Goal: Navigation & Orientation: Understand site structure

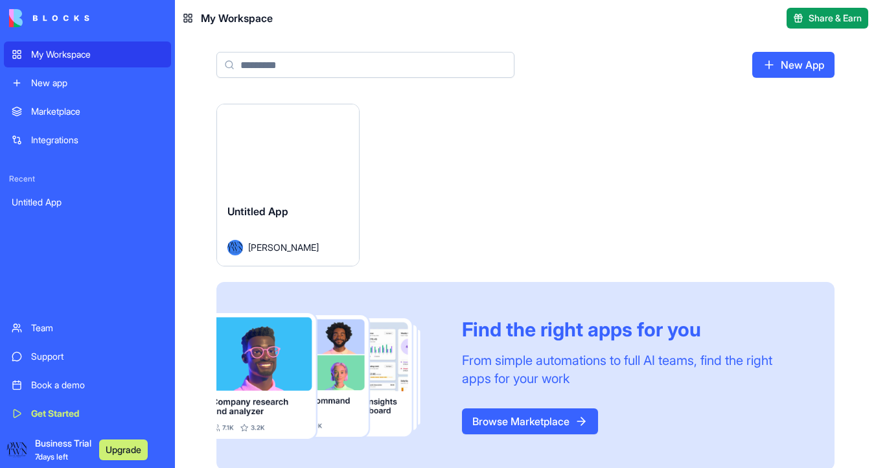
click at [275, 190] on div "Launch" at bounding box center [288, 148] width 142 height 89
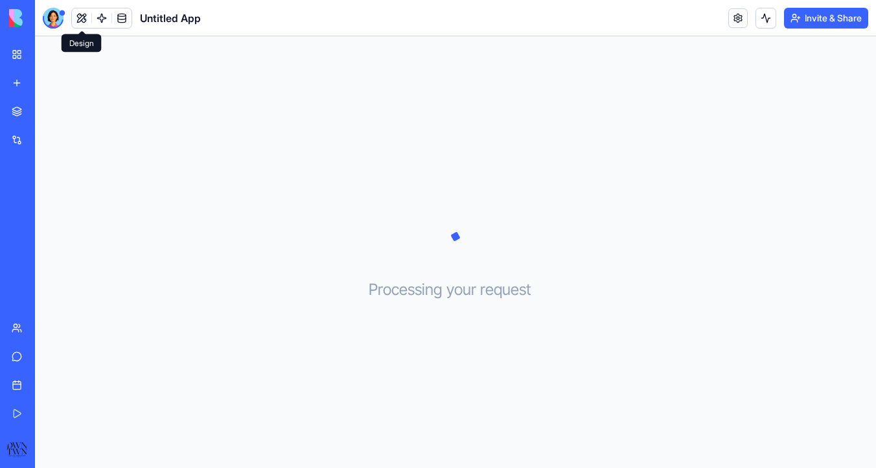
click at [84, 16] on button at bounding box center [81, 17] width 19 height 19
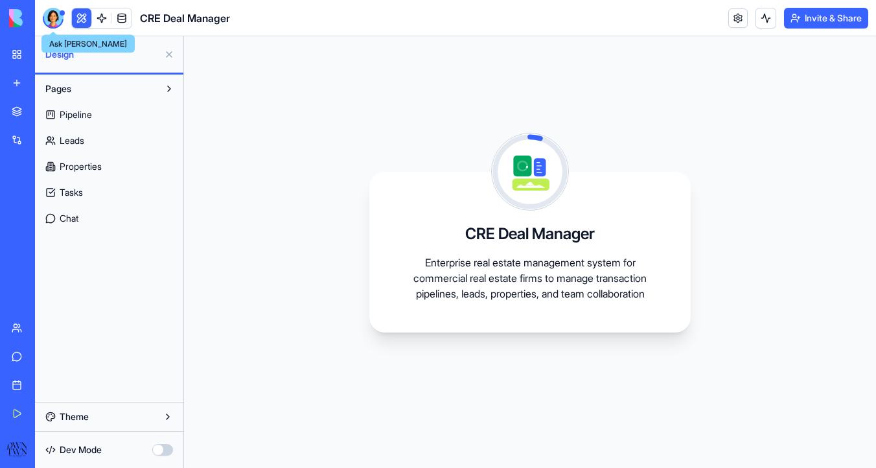
click at [54, 16] on div at bounding box center [53, 18] width 21 height 21
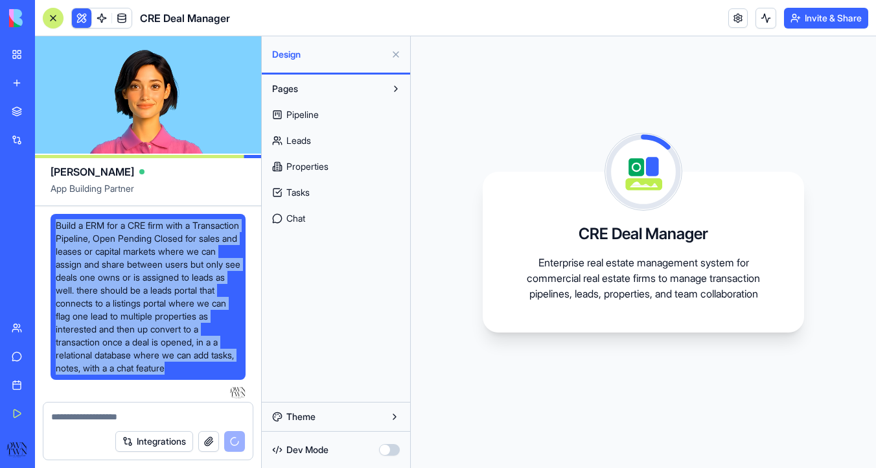
drag, startPoint x: 111, startPoint y: 378, endPoint x: 51, endPoint y: 222, distance: 166.8
click at [51, 222] on div "Build a ERM for a CRE firm with a Transaction Pipeline, Open Pending Closed for…" at bounding box center [148, 297] width 195 height 166
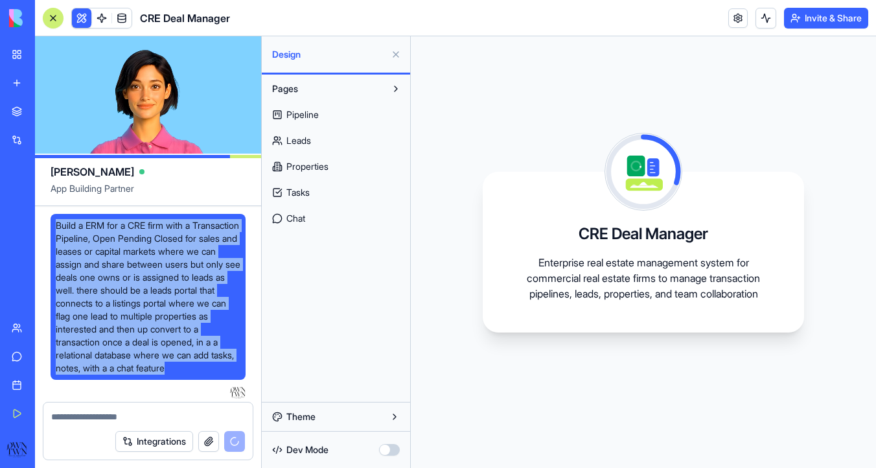
copy span "Build a ERM for a CRE firm with a Transaction Pipeline, Open Pending Closed for…"
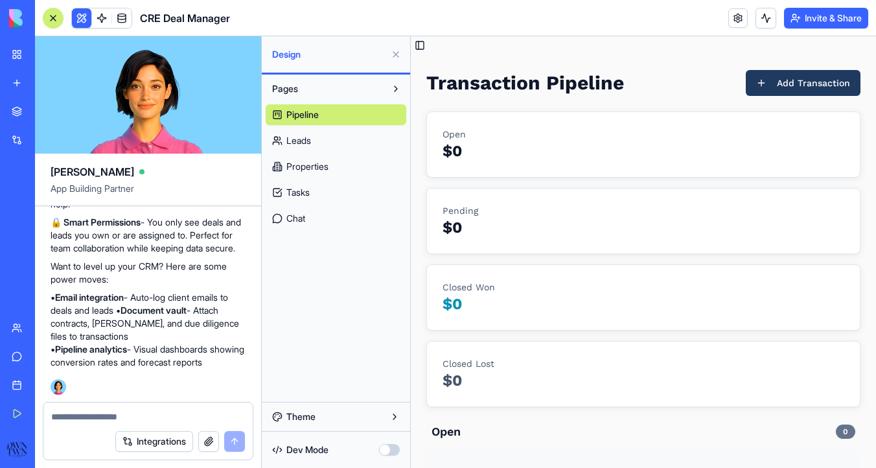
scroll to position [1261, 0]
click at [303, 144] on span "Leads" at bounding box center [299, 140] width 25 height 13
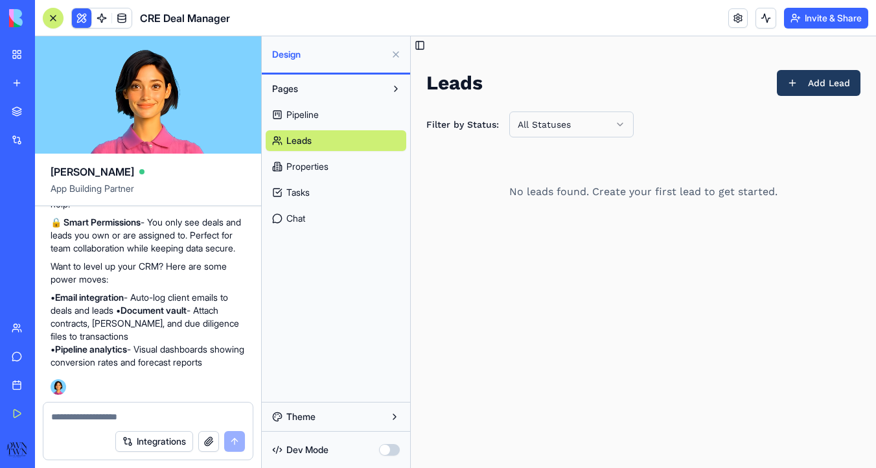
click at [305, 167] on span "Properties" at bounding box center [308, 166] width 42 height 13
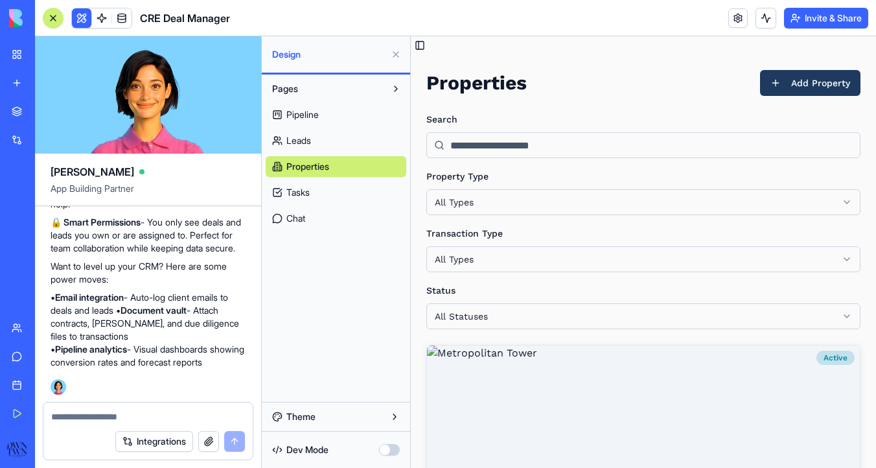
click at [309, 189] on span "Tasks" at bounding box center [298, 192] width 23 height 13
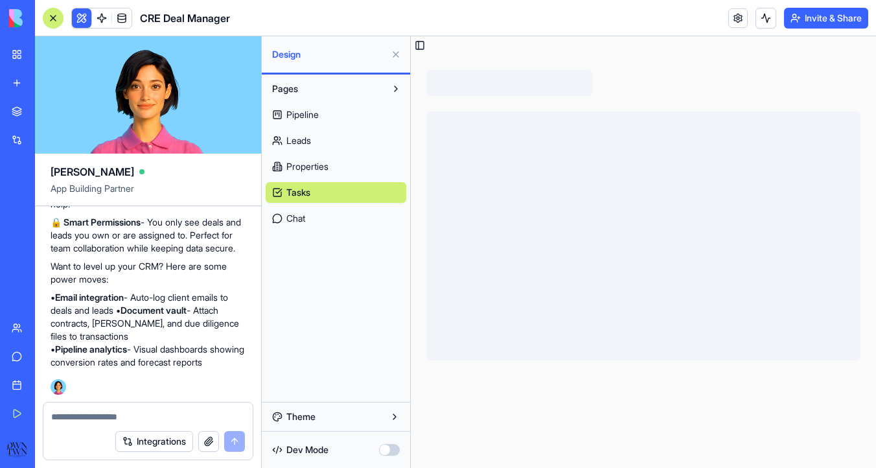
click at [303, 218] on span "Chat" at bounding box center [296, 218] width 19 height 13
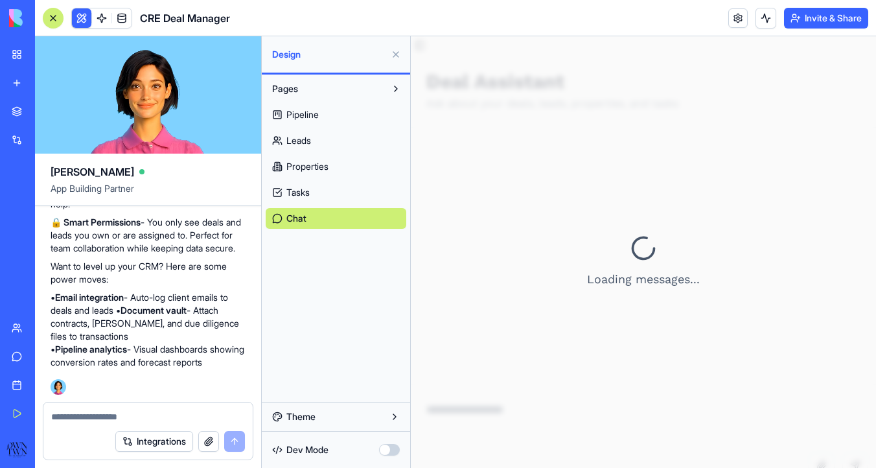
click at [327, 139] on link "Leads" at bounding box center [336, 140] width 141 height 21
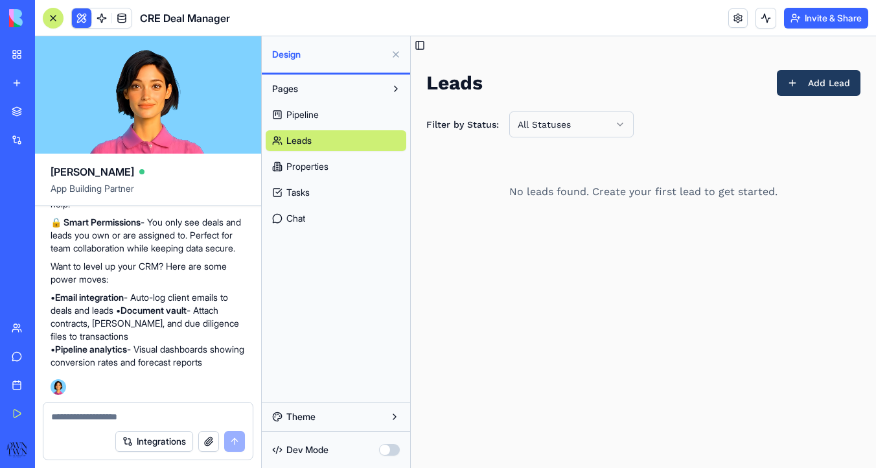
click at [351, 158] on link "Properties" at bounding box center [336, 166] width 141 height 21
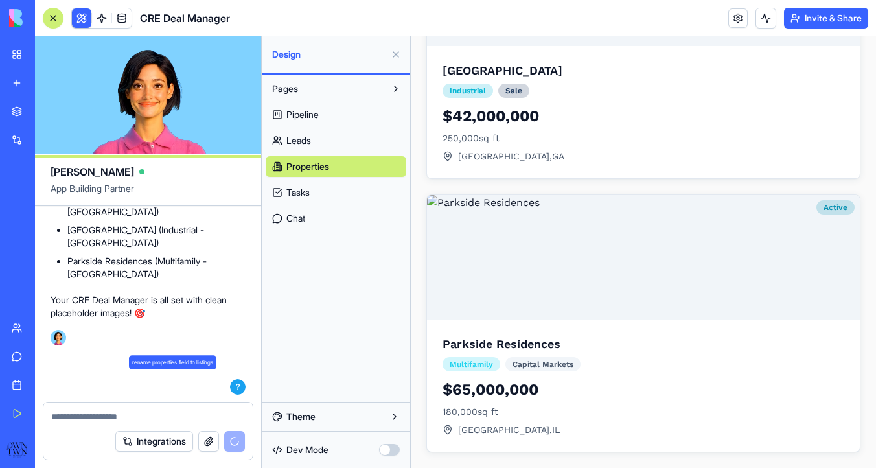
scroll to position [1736, 0]
